Goal: Find specific page/section: Find specific page/section

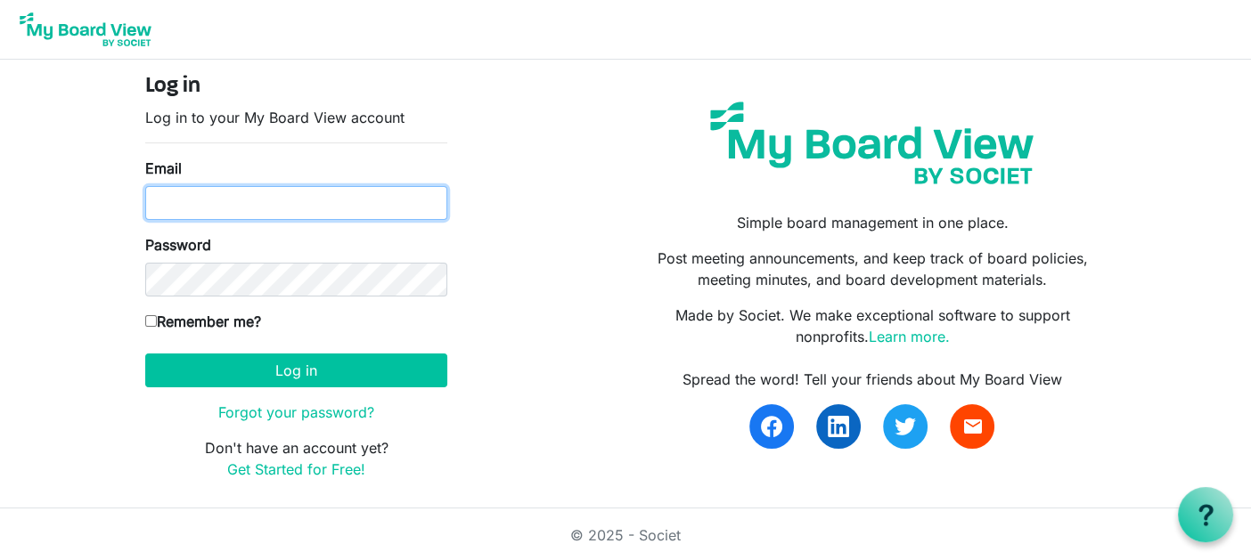
click at [305, 195] on input "Email" at bounding box center [296, 203] width 302 height 34
type input "karen.chisholm@pixelfinancial.ca"
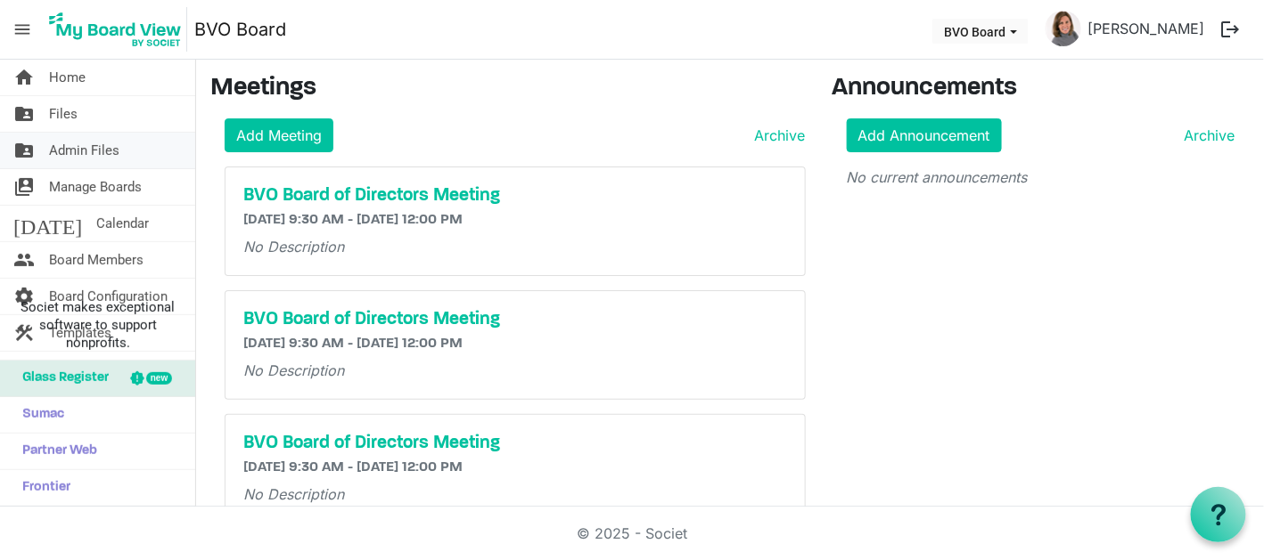
click at [110, 140] on span "Admin Files" at bounding box center [84, 151] width 70 height 36
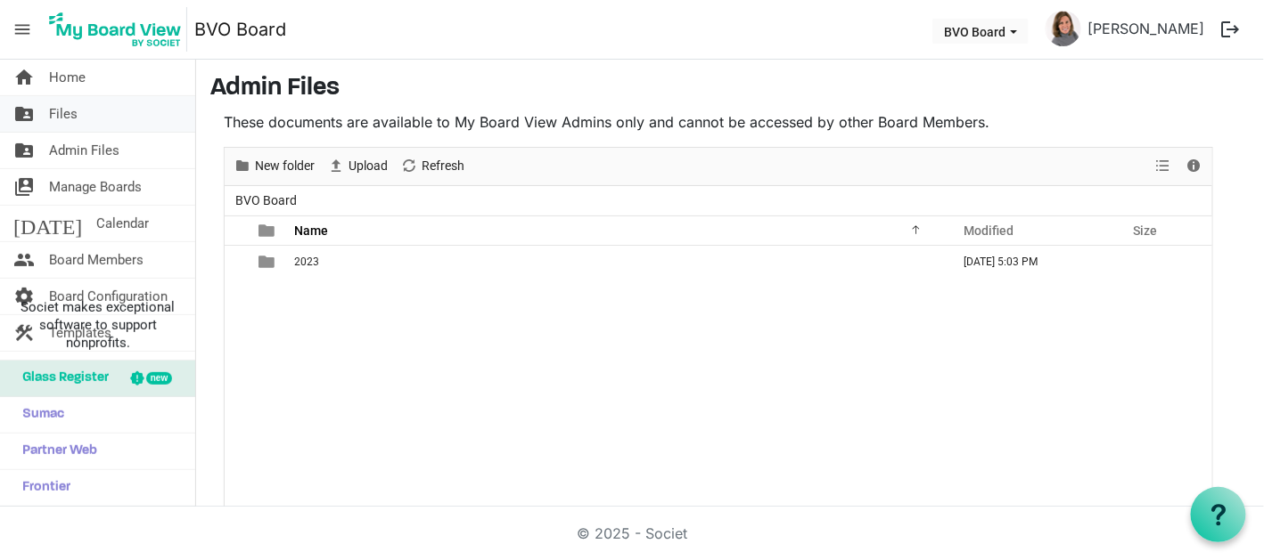
click at [105, 112] on link "folder_shared Files" at bounding box center [97, 114] width 195 height 36
